Goal: Task Accomplishment & Management: Use online tool/utility

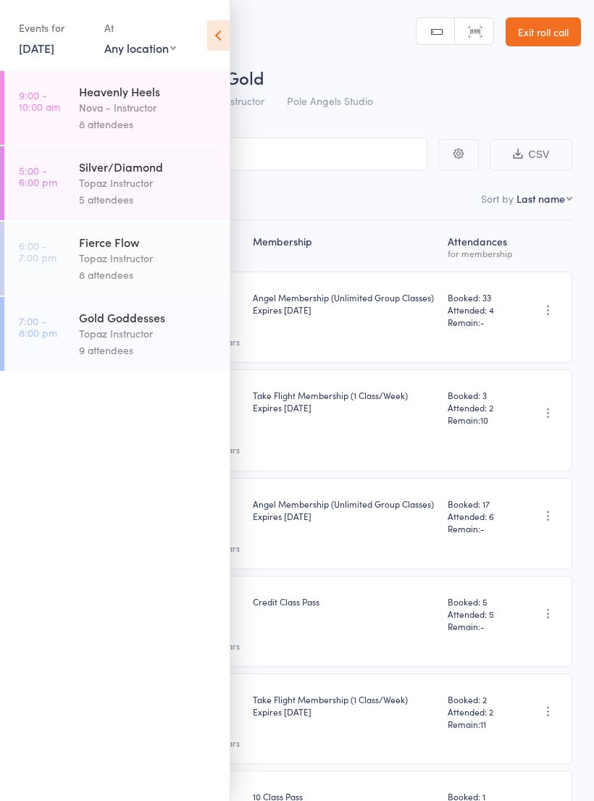
click at [159, 106] on div "Nova - Instructor" at bounding box center [148, 107] width 138 height 17
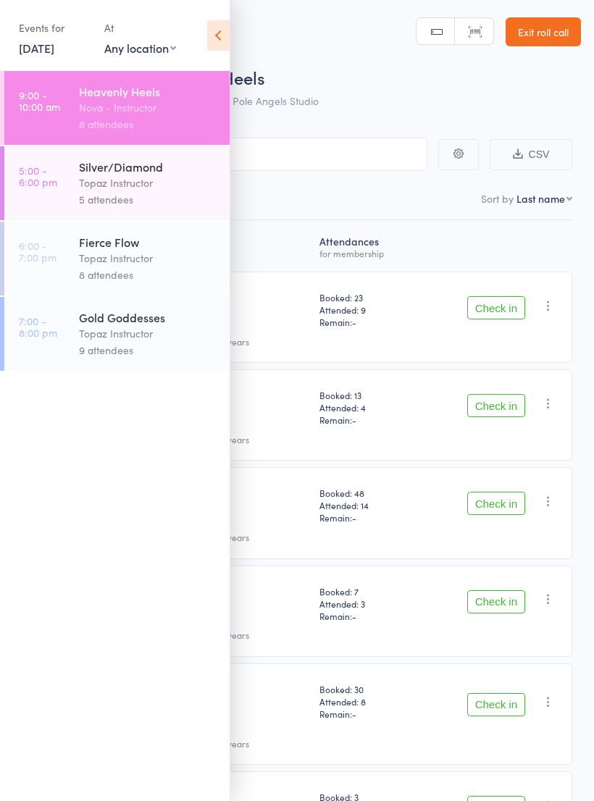
click at [499, 88] on div "Roll Call for Heavenly Heels" at bounding box center [316, 77] width 530 height 24
click at [208, 36] on icon at bounding box center [218, 35] width 22 height 30
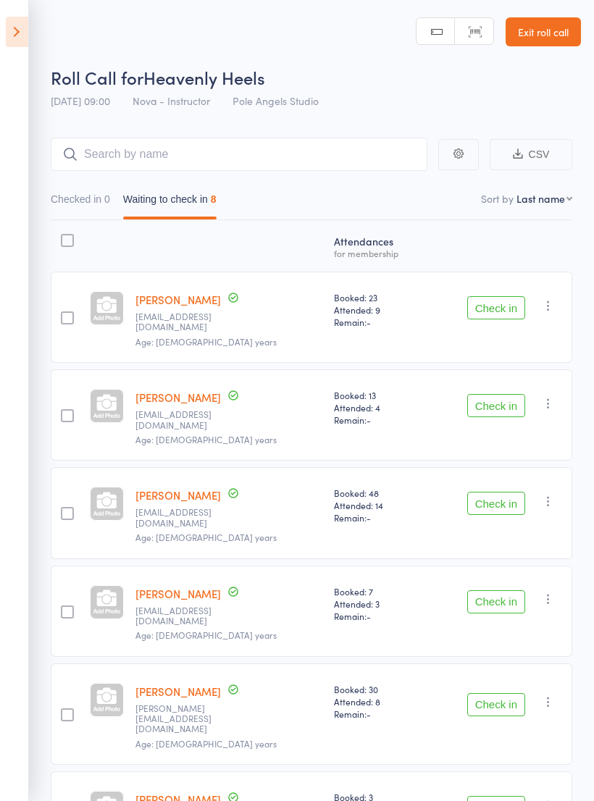
click at [493, 305] on button "Check in" at bounding box center [496, 307] width 58 height 23
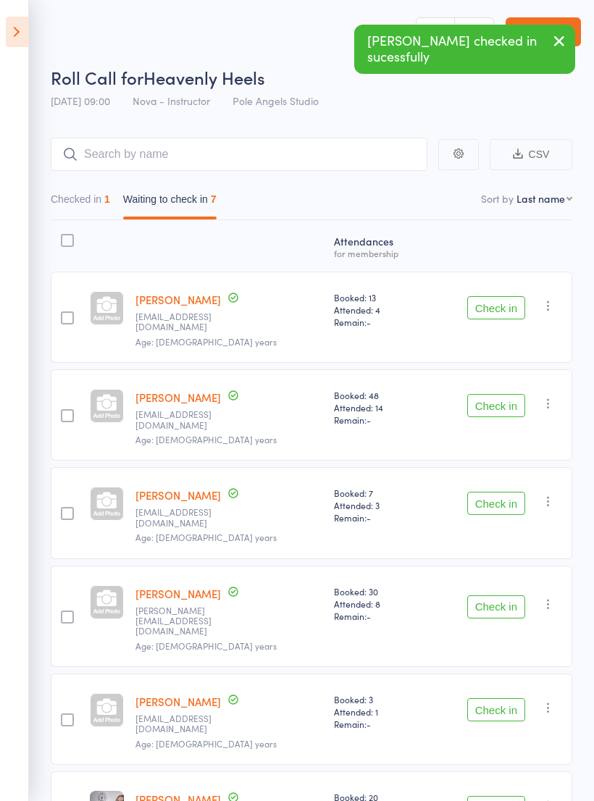
click at [487, 394] on button "Check in" at bounding box center [496, 405] width 58 height 23
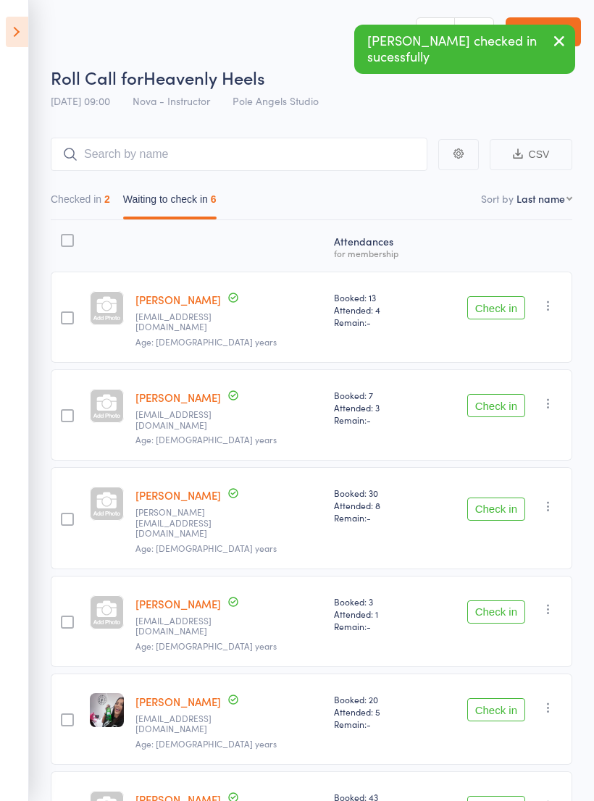
click at [496, 498] on button "Check in" at bounding box center [496, 509] width 58 height 23
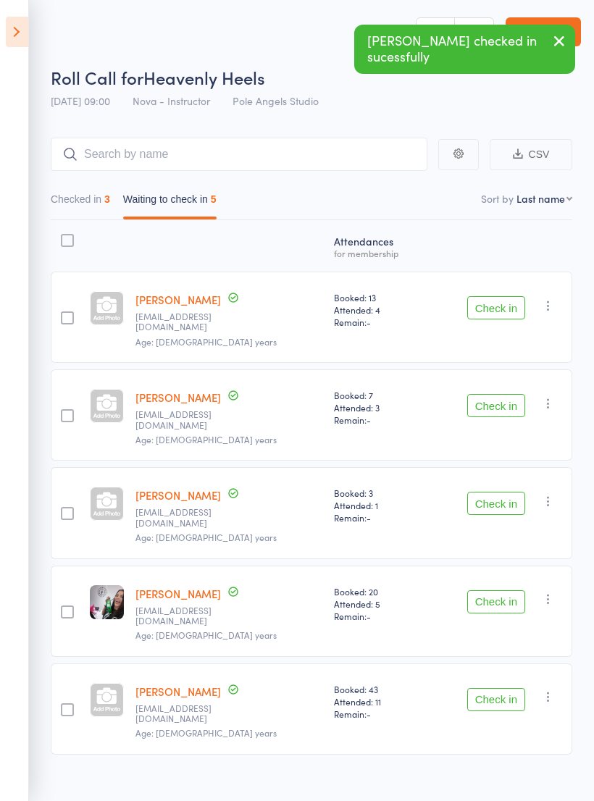
click at [499, 396] on button "Check in" at bounding box center [496, 405] width 58 height 23
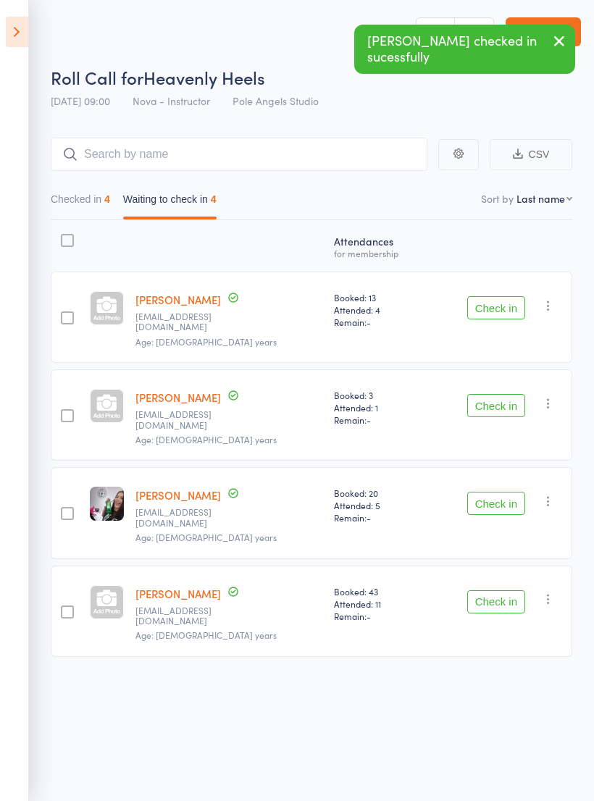
click at [494, 394] on button "Check in" at bounding box center [496, 405] width 58 height 23
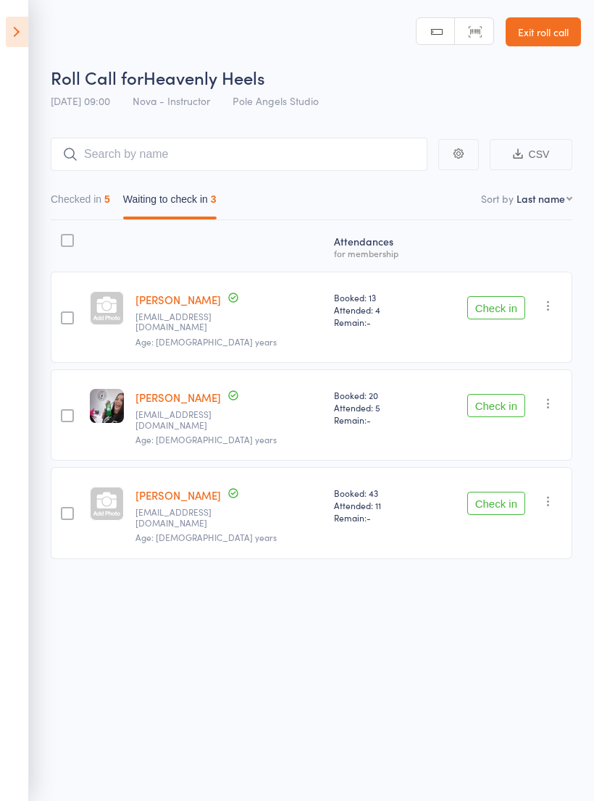
click at [498, 492] on button "Check in" at bounding box center [496, 503] width 58 height 23
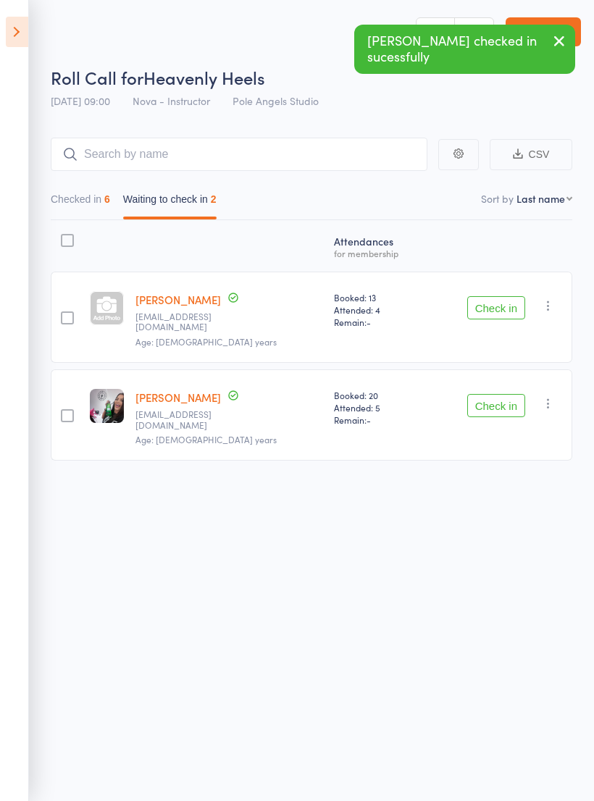
click at [506, 299] on button "Check in" at bounding box center [496, 307] width 58 height 23
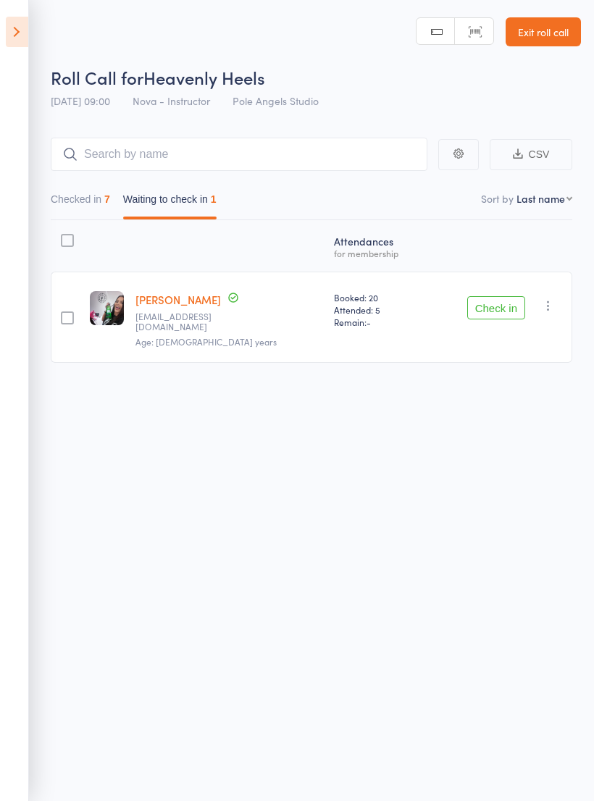
click at [488, 314] on button "Check in" at bounding box center [496, 307] width 58 height 23
